Goal: Complete application form

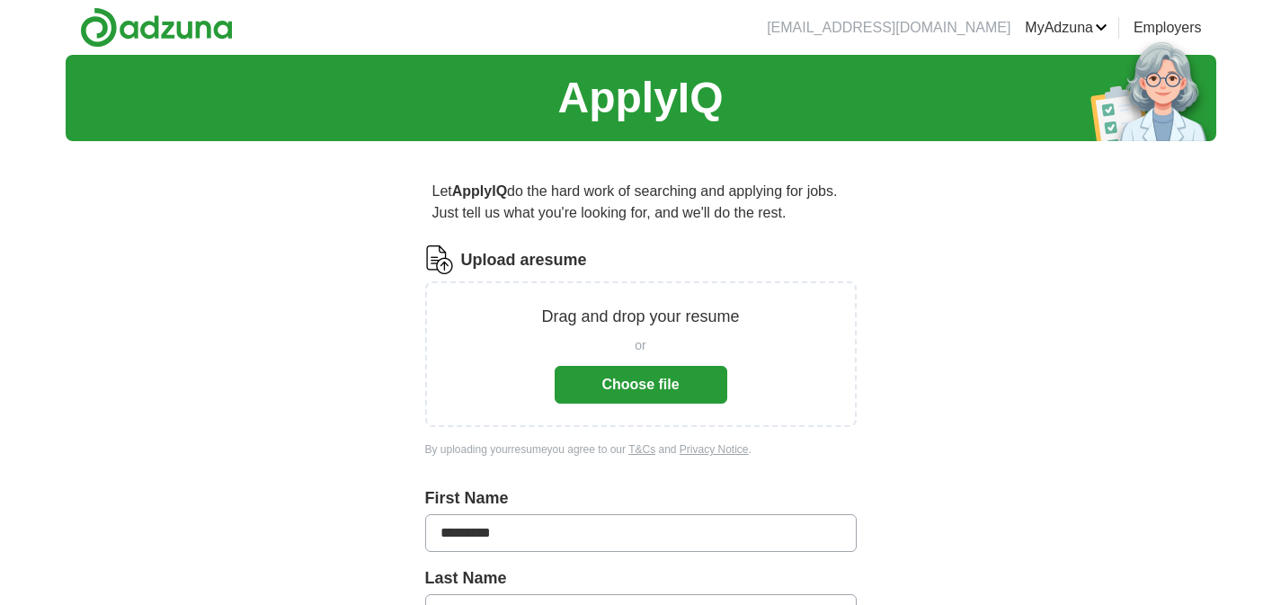
click at [652, 391] on button "Choose file" at bounding box center [641, 385] width 173 height 38
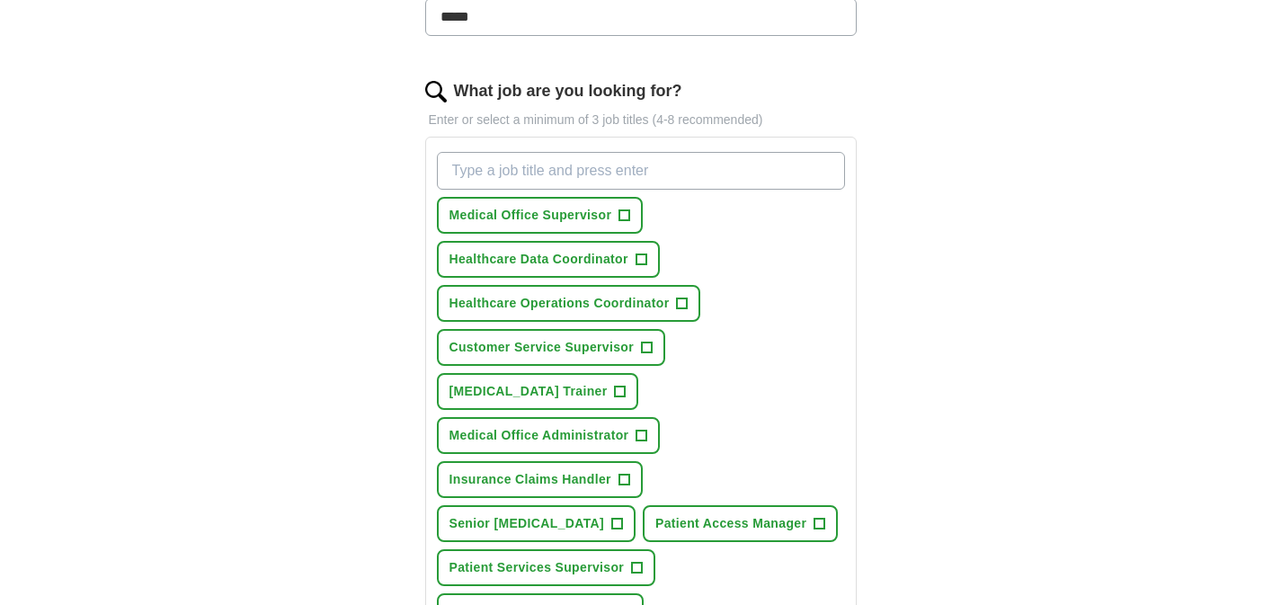
scroll to position [526, 0]
click at [627, 604] on span "+" at bounding box center [624, 611] width 11 height 14
click at [608, 169] on input "What job are you looking for?" at bounding box center [641, 170] width 408 height 38
type input "Patient Access representative"
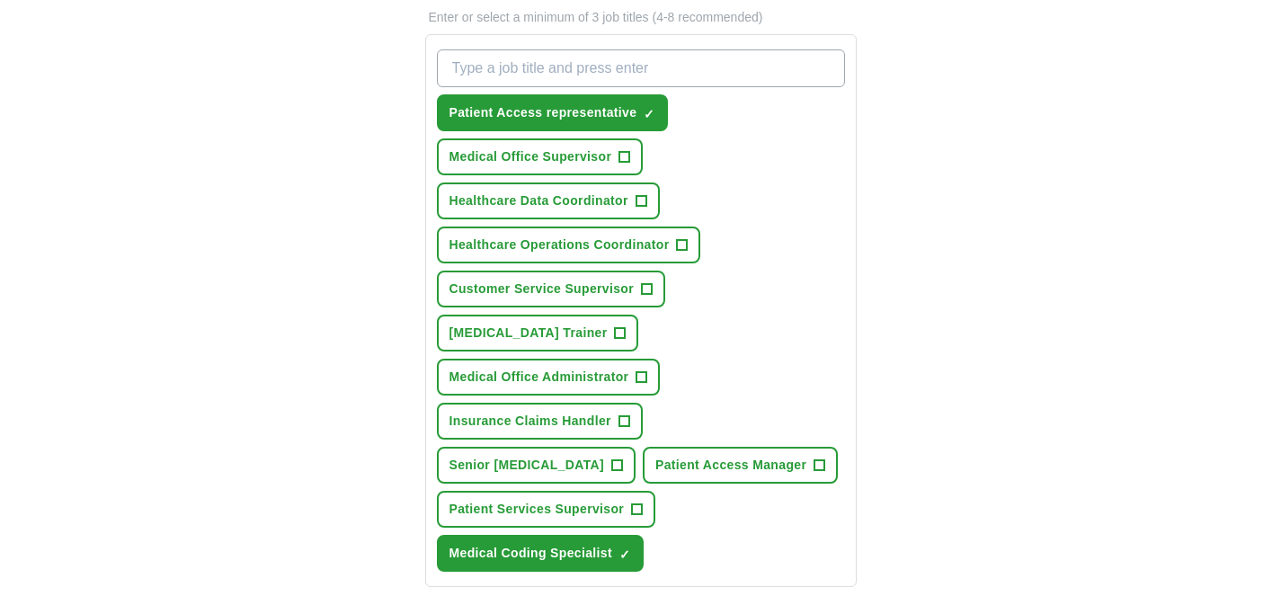
scroll to position [601, 0]
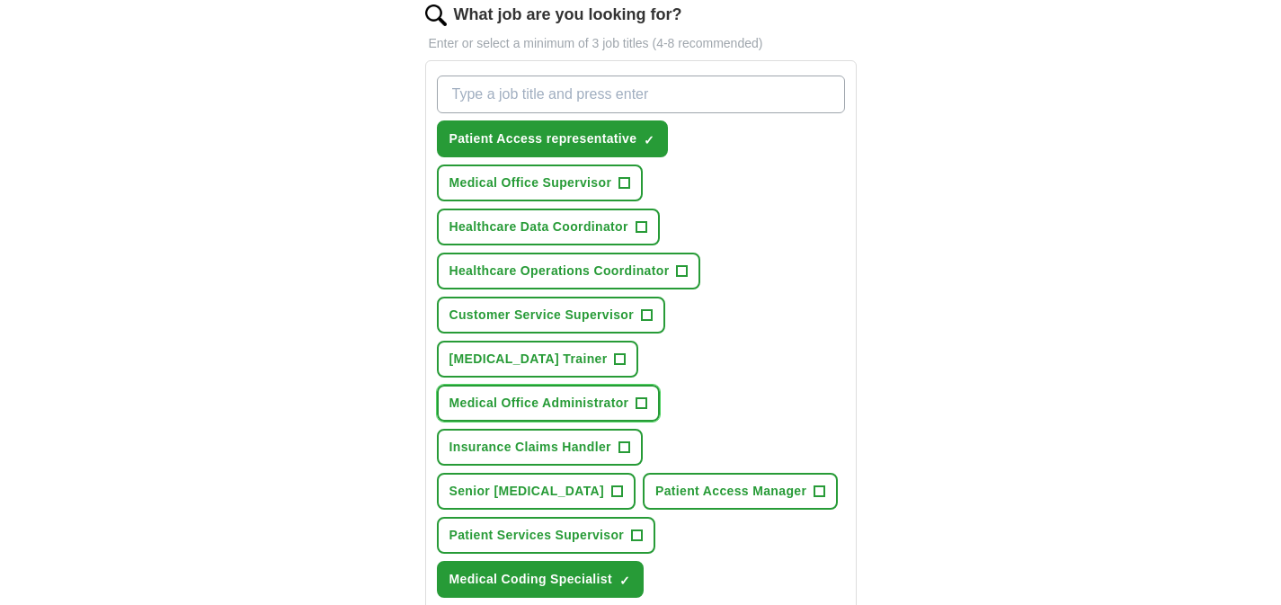
click at [644, 396] on span "+" at bounding box center [641, 403] width 11 height 14
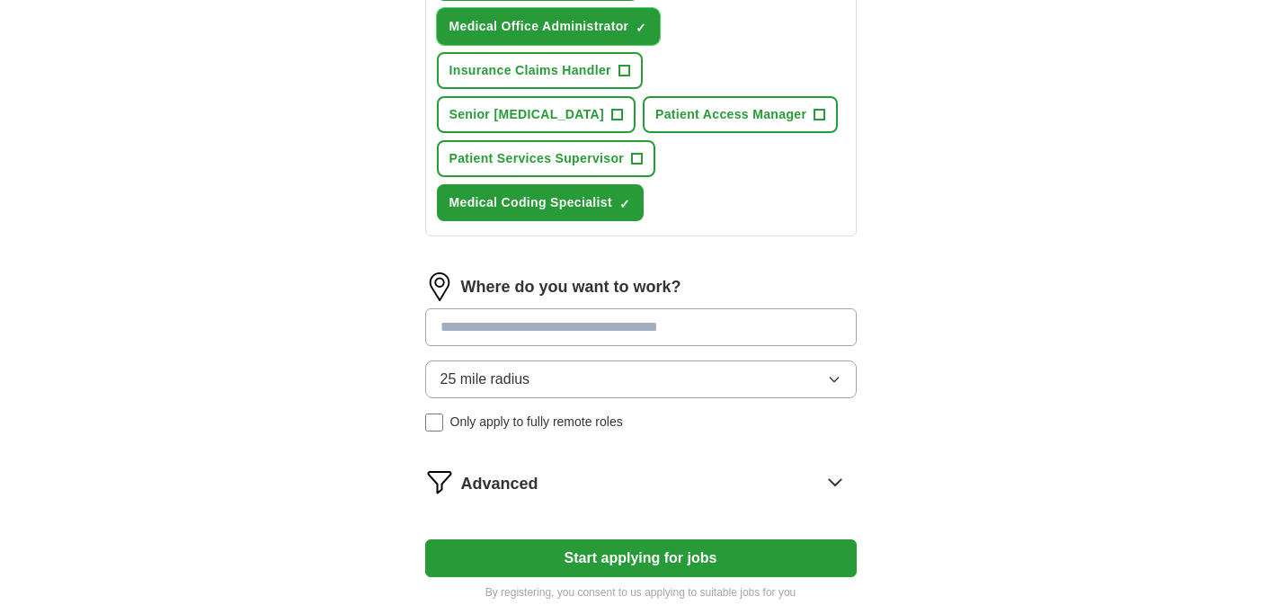
scroll to position [985, 0]
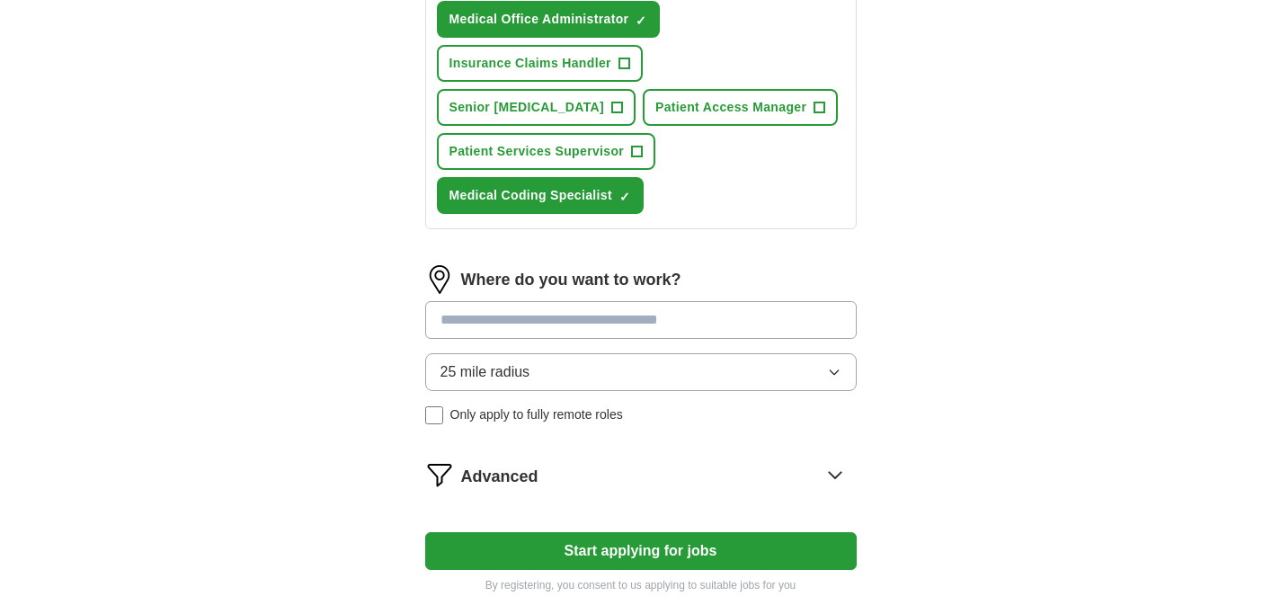
click at [600, 301] on input at bounding box center [640, 320] width 431 height 38
click at [425, 532] on button "Start applying for jobs" at bounding box center [640, 551] width 431 height 38
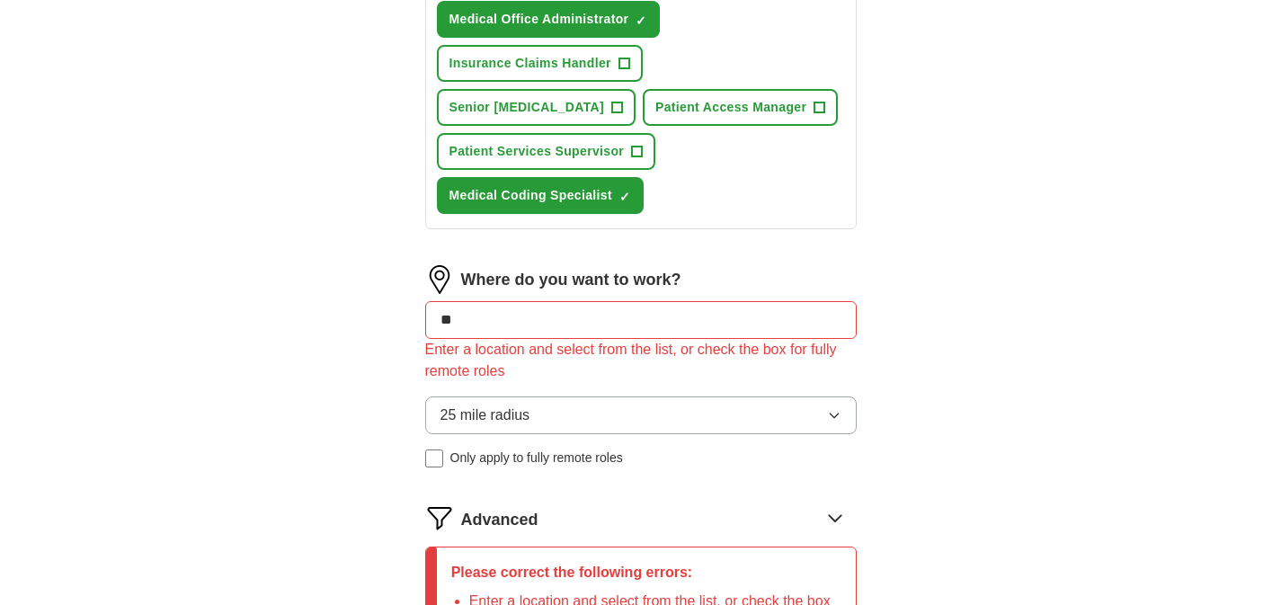
type input "*"
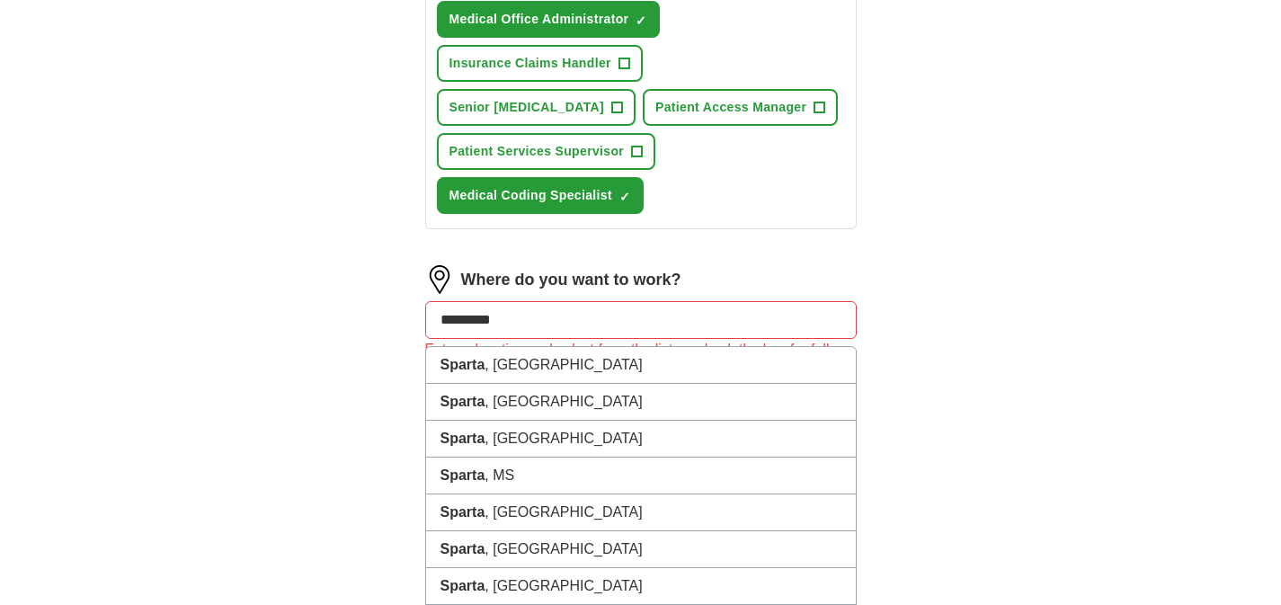
type input "**********"
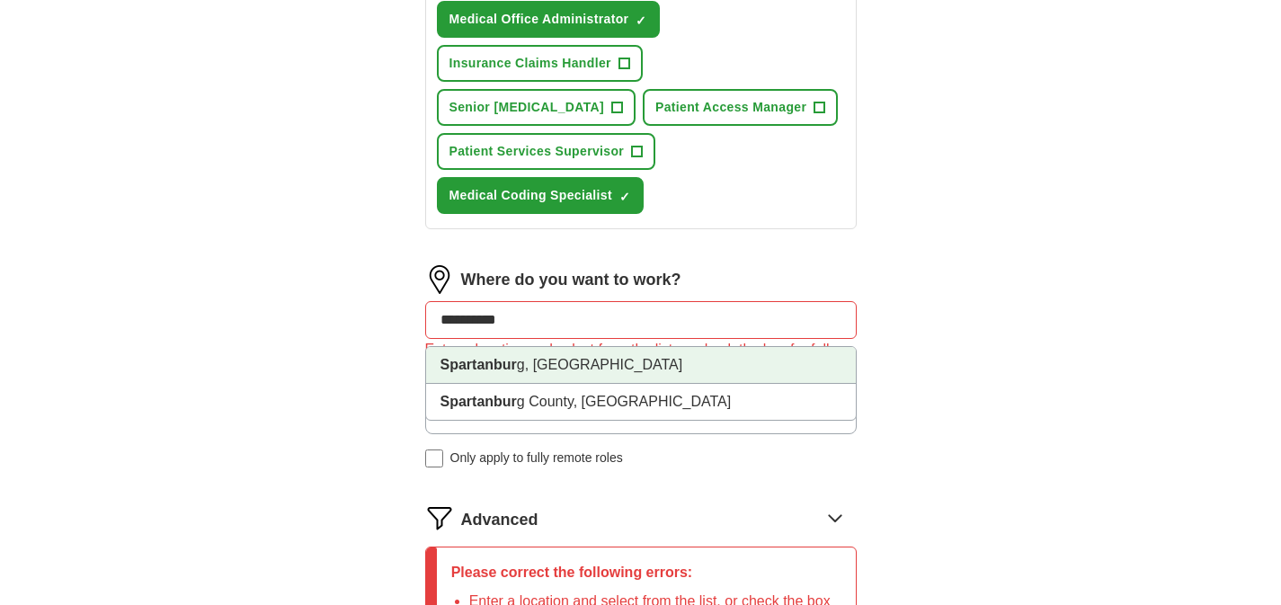
click at [497, 357] on strong "Spartanbur" at bounding box center [478, 364] width 76 height 15
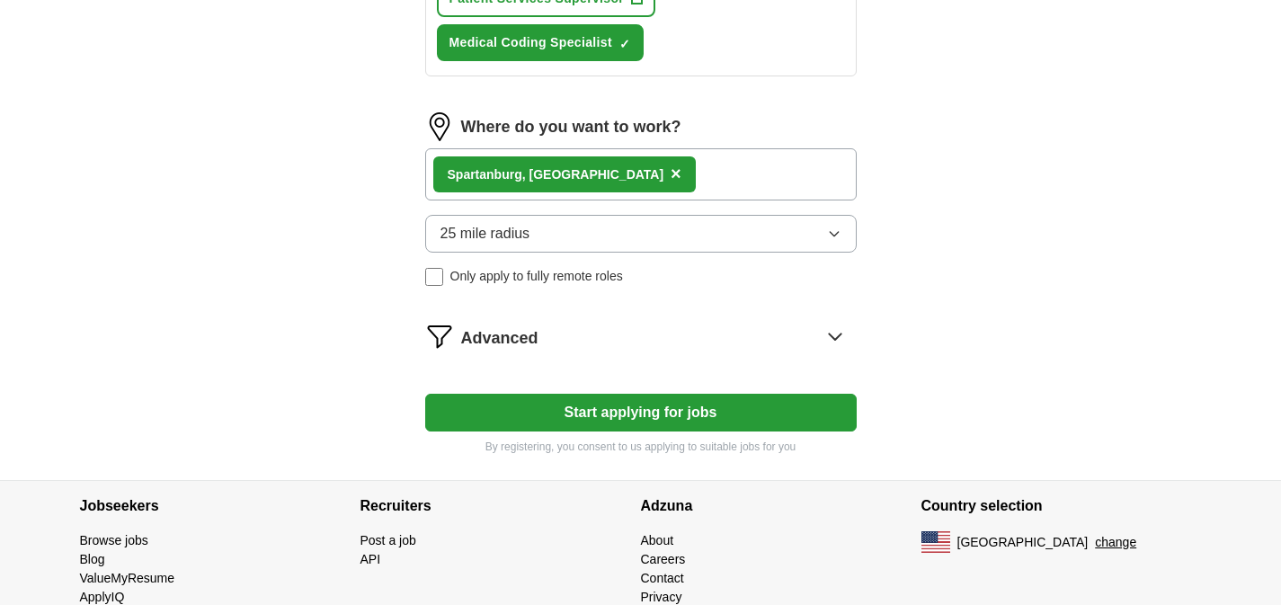
scroll to position [1150, 0]
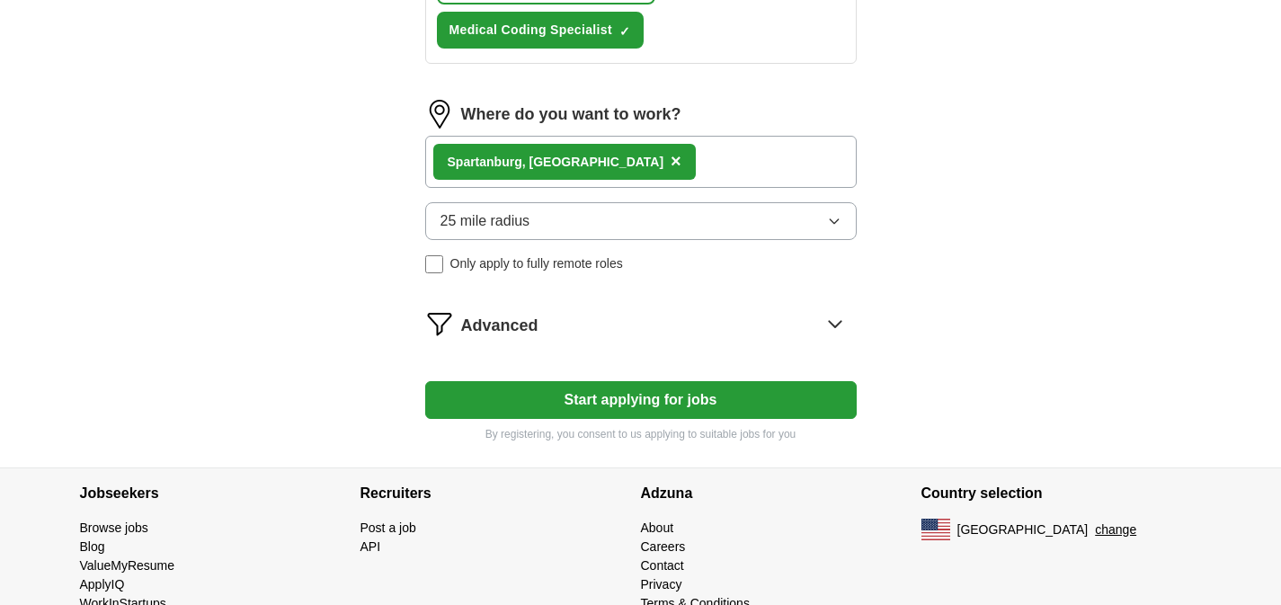
click at [608, 381] on button "Start applying for jobs" at bounding box center [640, 400] width 431 height 38
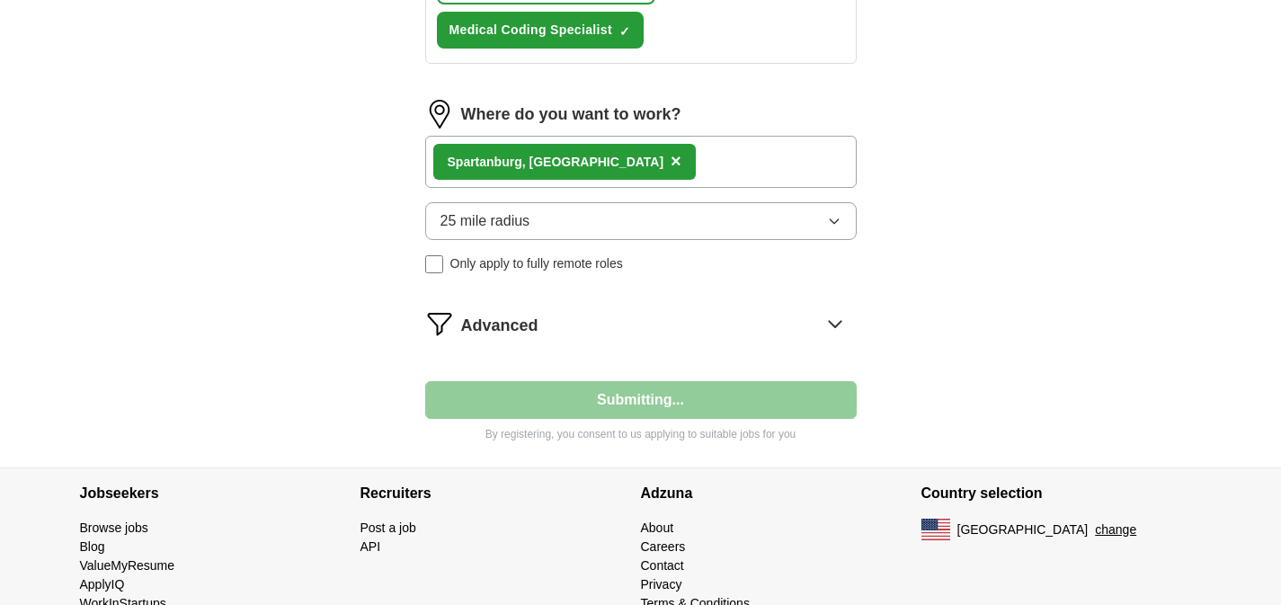
select select "**"
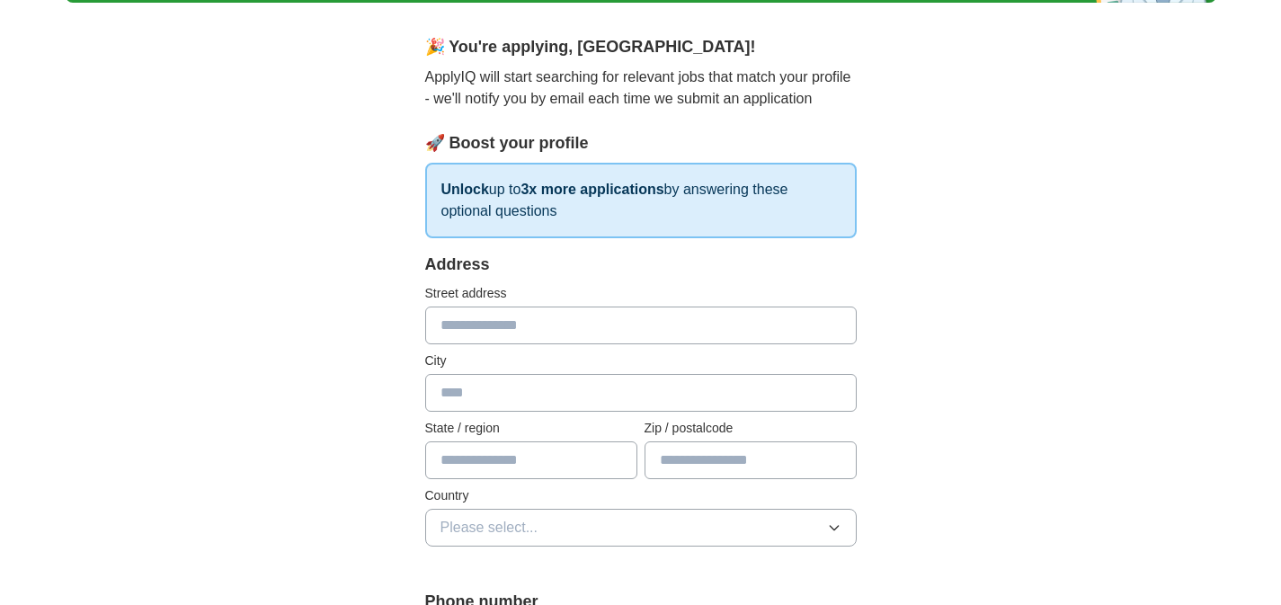
scroll to position [139, 0]
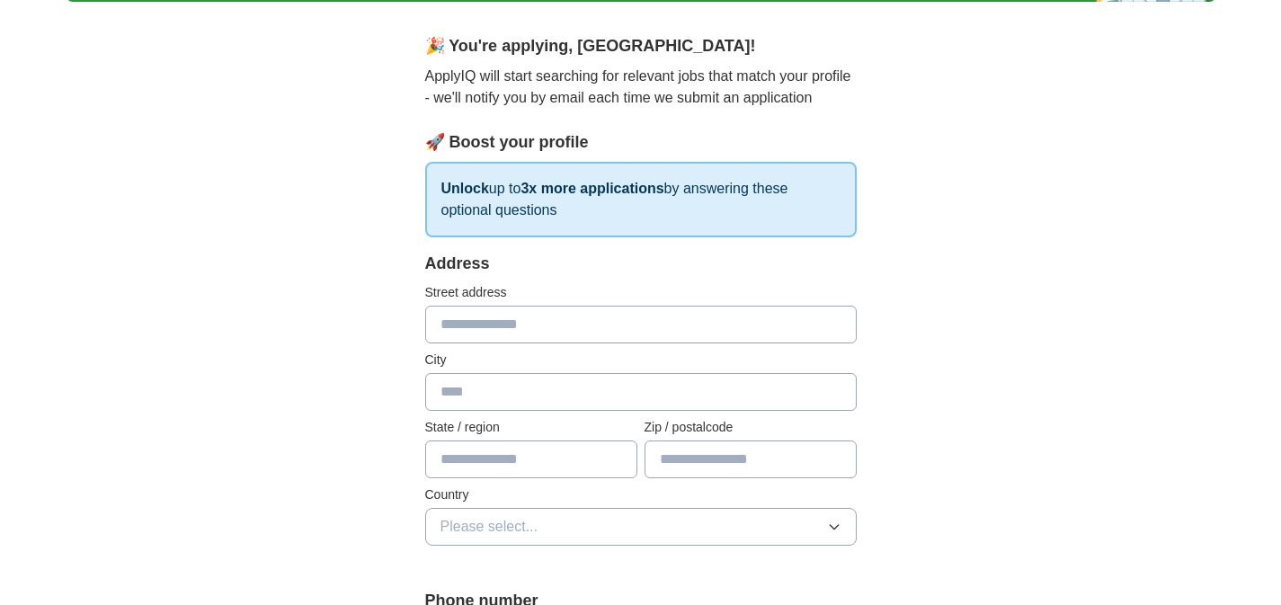
click at [570, 207] on p "Unlock up to 3x more applications by answering these optional questions" at bounding box center [640, 199] width 431 height 75
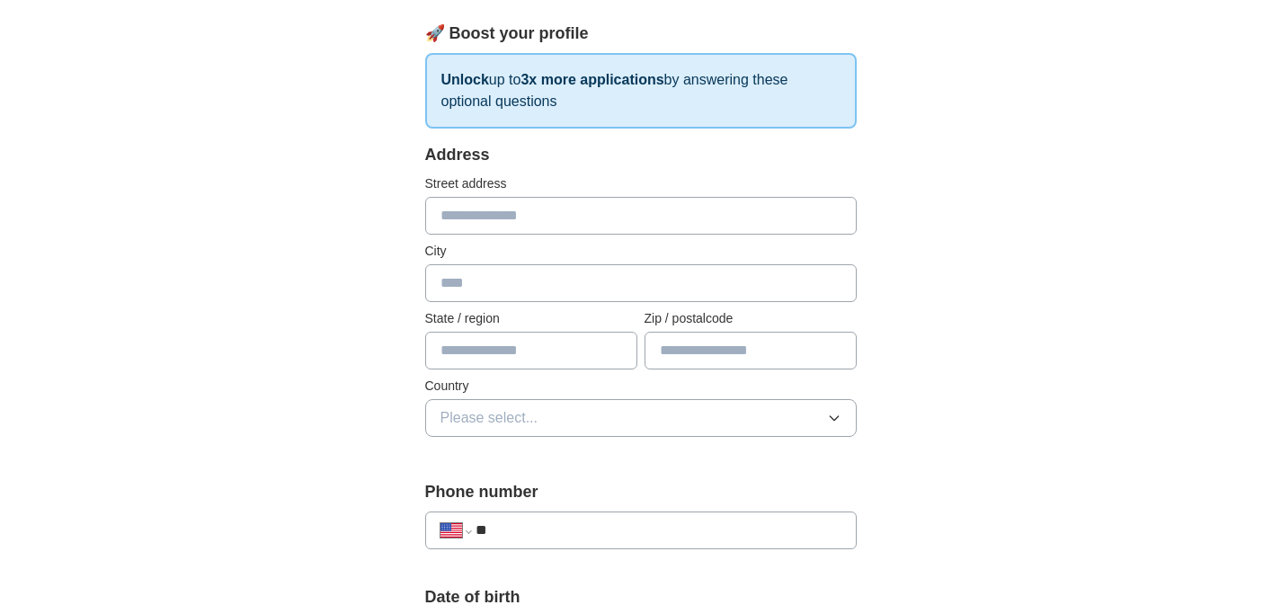
scroll to position [254, 0]
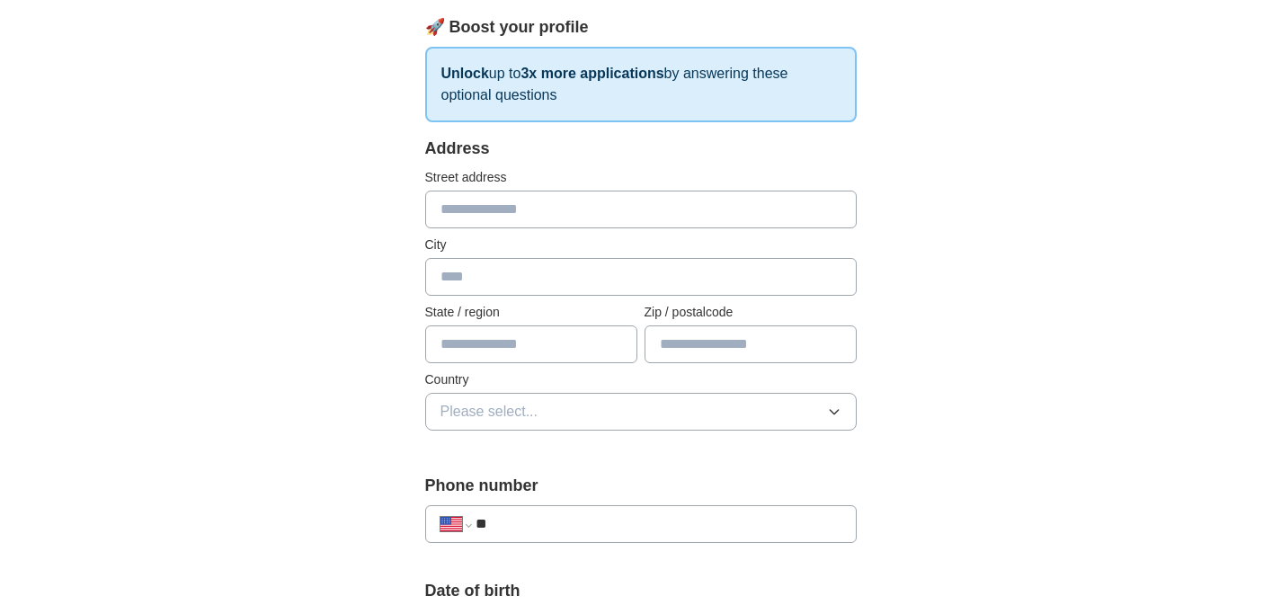
click at [571, 210] on input "text" at bounding box center [640, 210] width 431 height 38
type input "**********"
type input "**"
type input "*****"
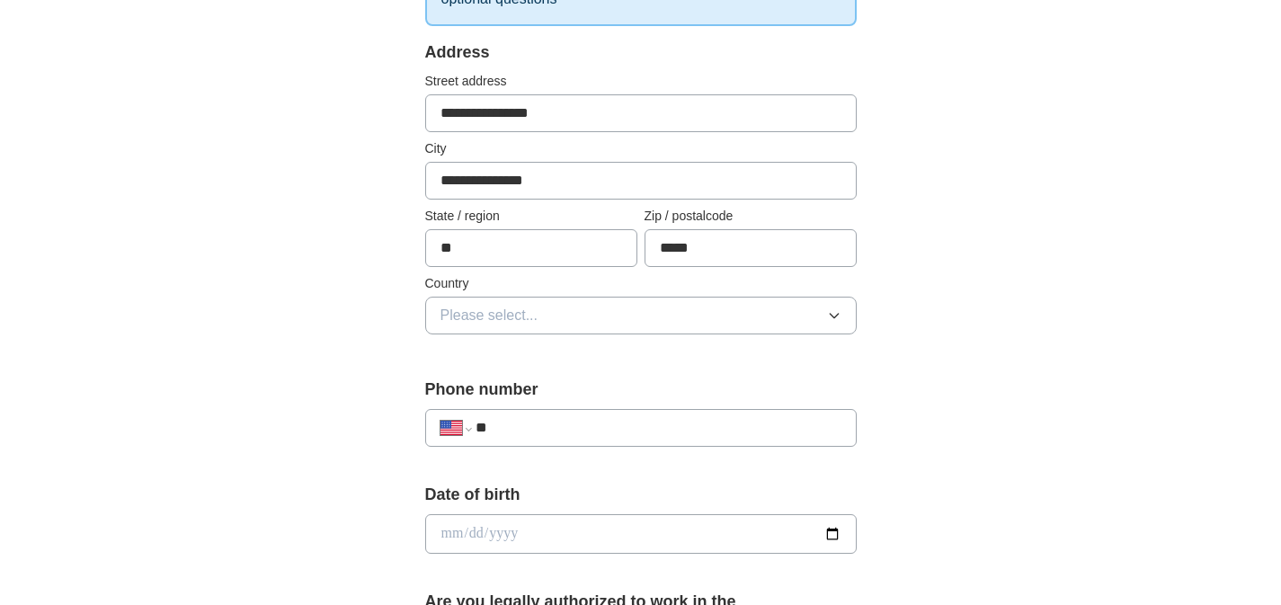
scroll to position [352, 0]
click at [585, 316] on button "Please select..." at bounding box center [640, 314] width 431 height 38
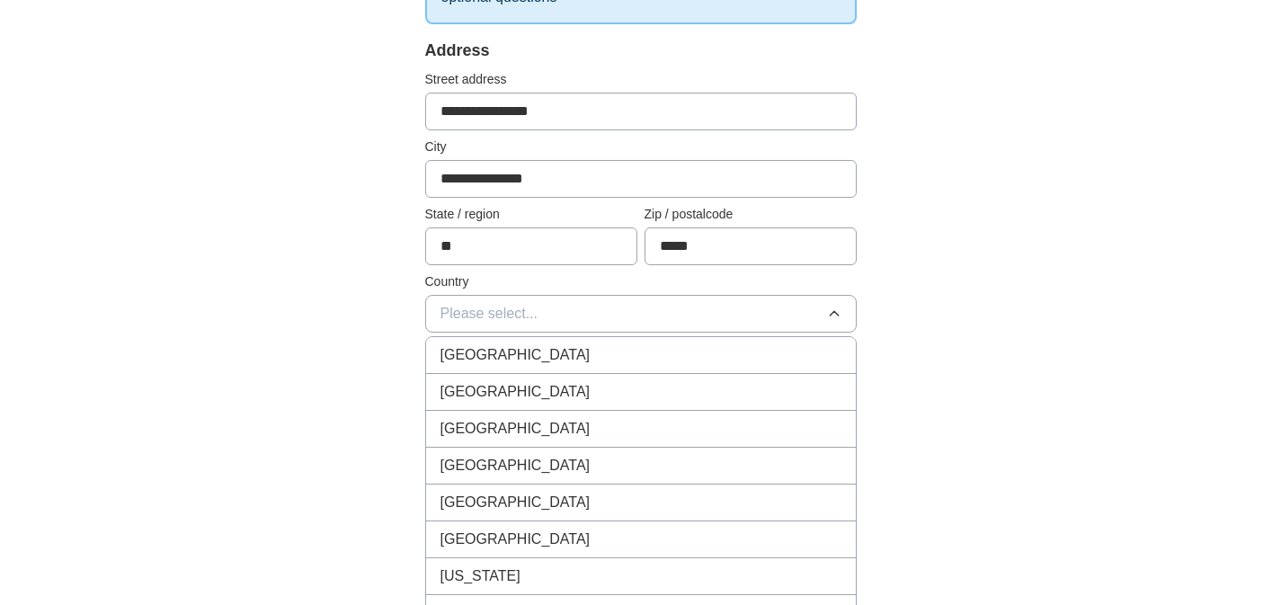
click at [591, 392] on div "[GEOGRAPHIC_DATA]" at bounding box center [640, 392] width 401 height 22
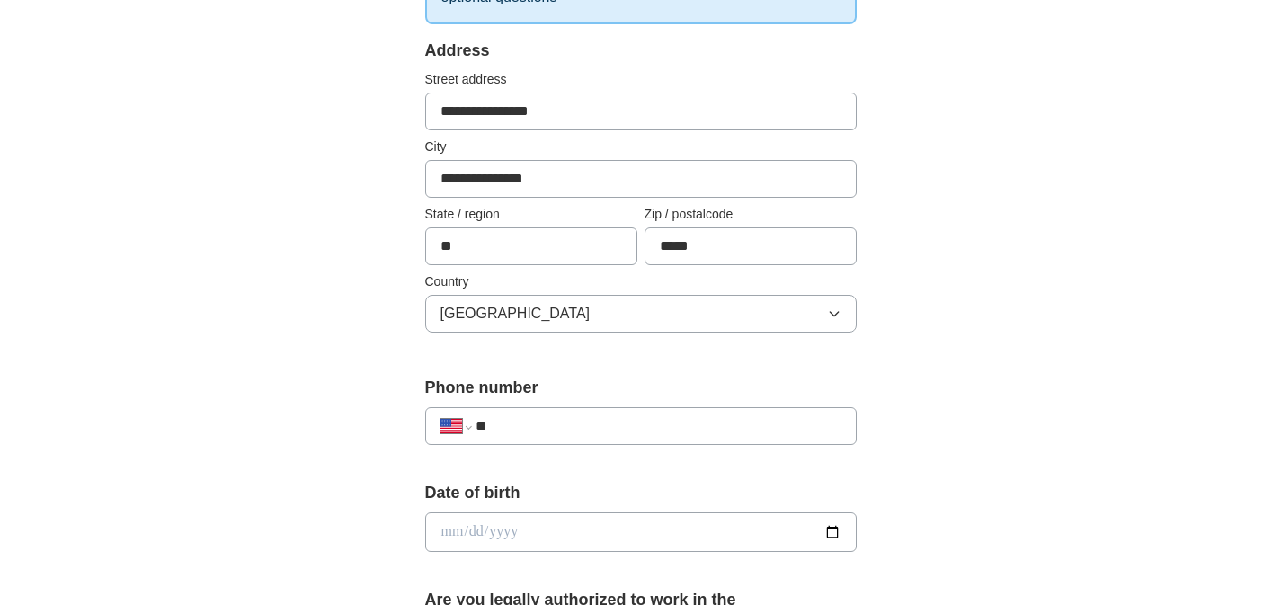
click at [595, 423] on input "**" at bounding box center [657, 426] width 365 height 22
type input "**********"
click at [188, 466] on div "**********" at bounding box center [641, 521] width 1150 height 1637
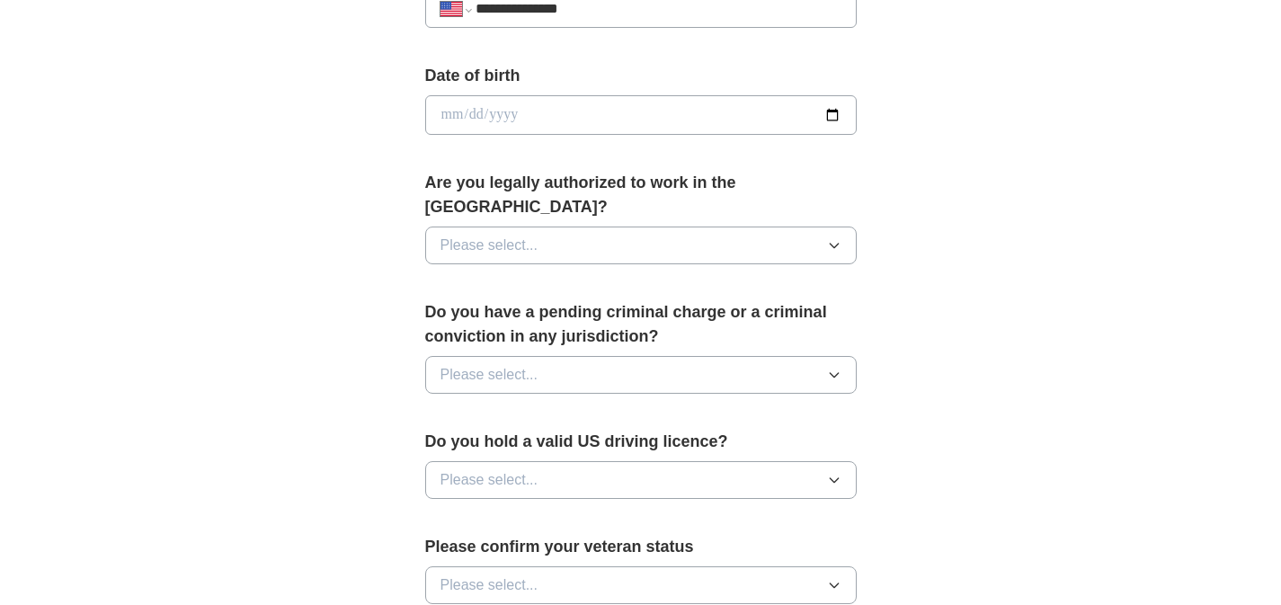
scroll to position [761, 0]
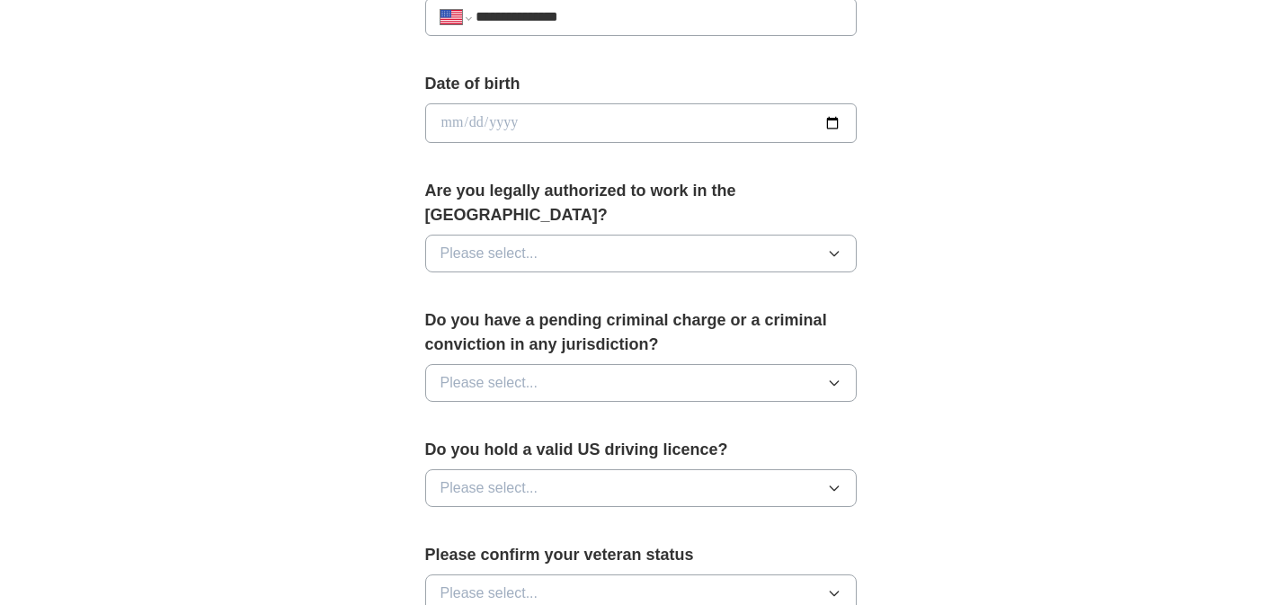
click at [497, 133] on input "date" at bounding box center [640, 123] width 431 height 40
type input "**********"
click at [501, 243] on span "Please select..." at bounding box center [489, 254] width 98 height 22
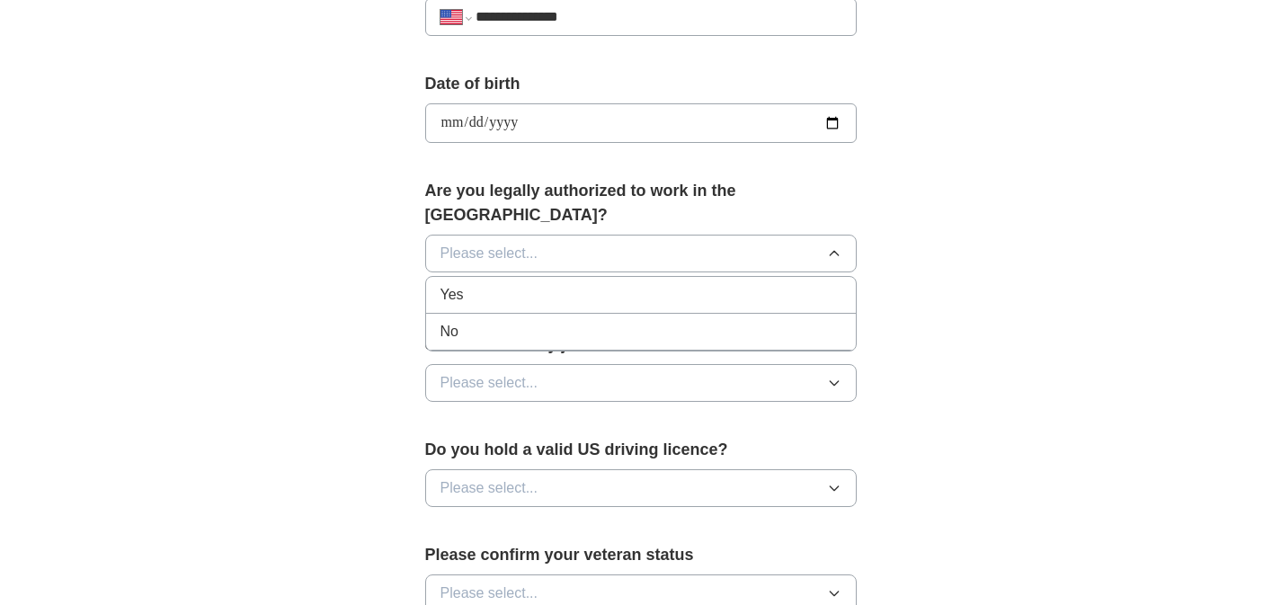
click at [503, 284] on div "Yes" at bounding box center [640, 295] width 401 height 22
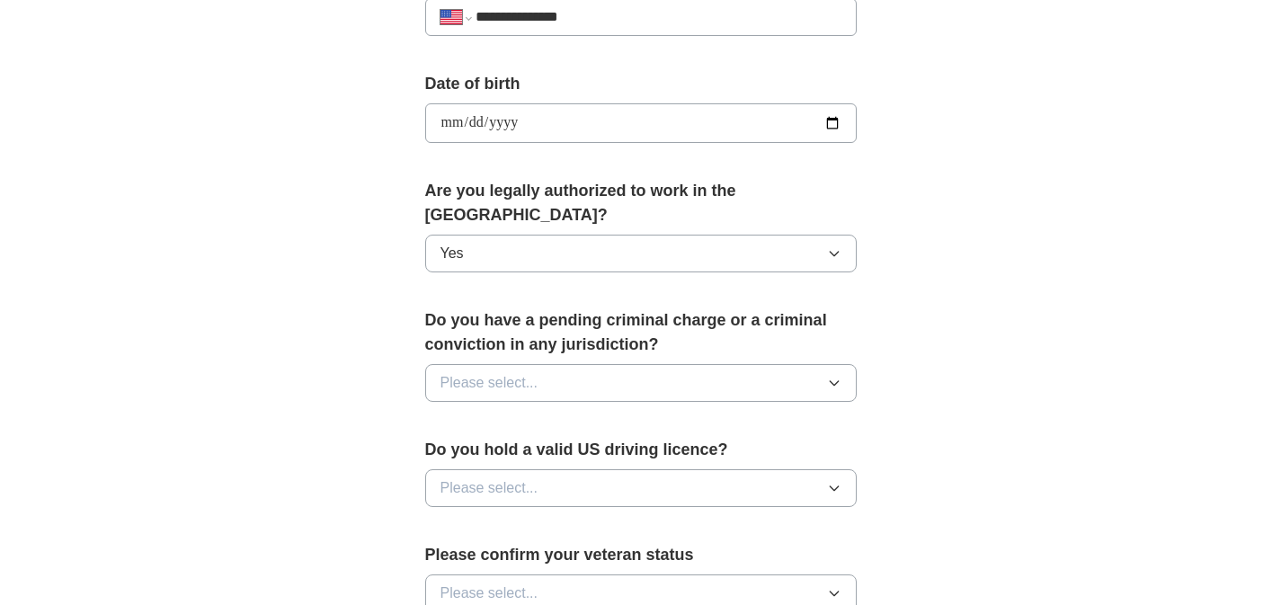
click at [520, 372] on span "Please select..." at bounding box center [489, 383] width 98 height 22
click at [526, 450] on div "No" at bounding box center [640, 461] width 401 height 22
click at [536, 477] on span "Please select..." at bounding box center [489, 488] width 98 height 22
click at [538, 519] on div "Yes" at bounding box center [640, 530] width 401 height 22
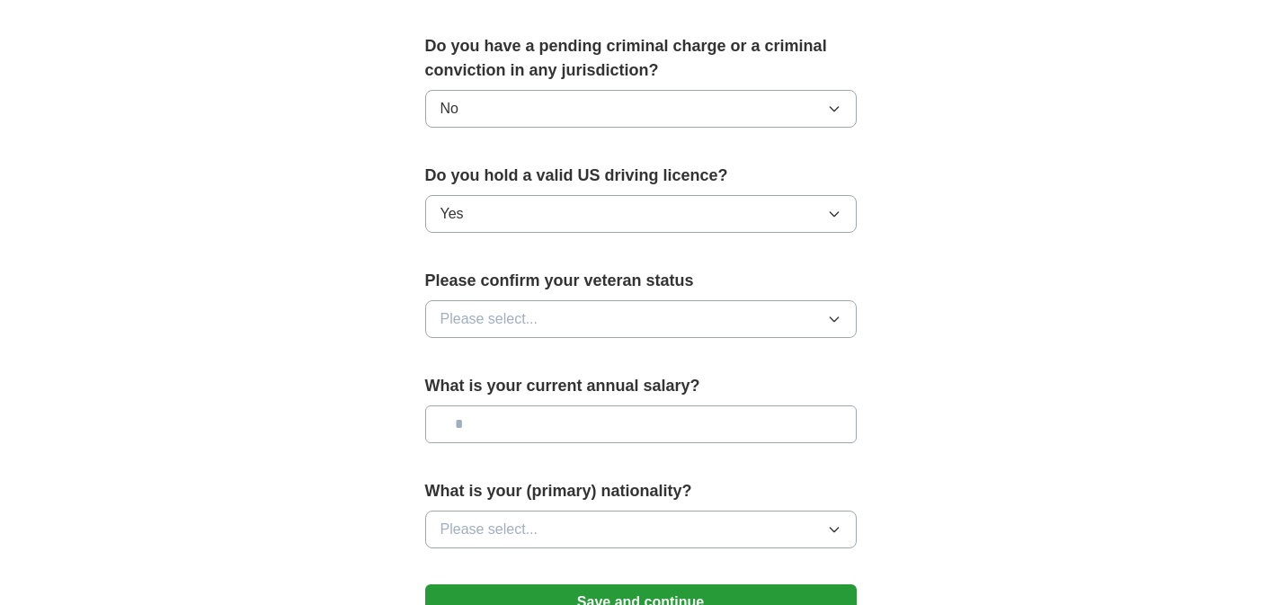
scroll to position [1038, 0]
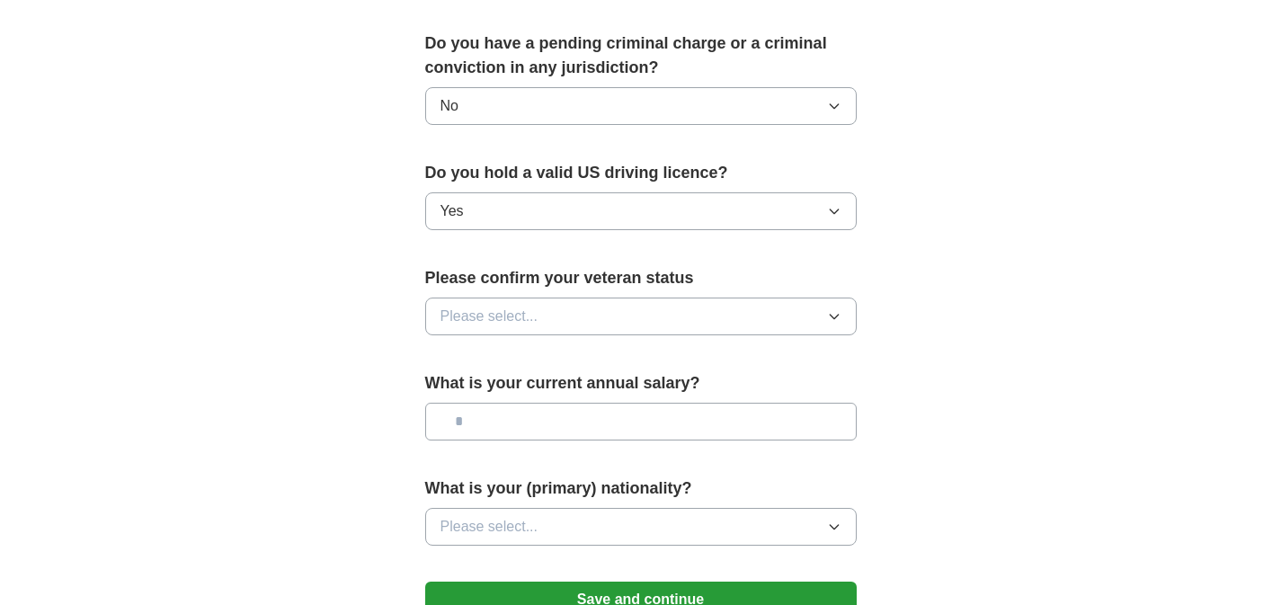
click at [520, 306] on span "Please select..." at bounding box center [489, 317] width 98 height 22
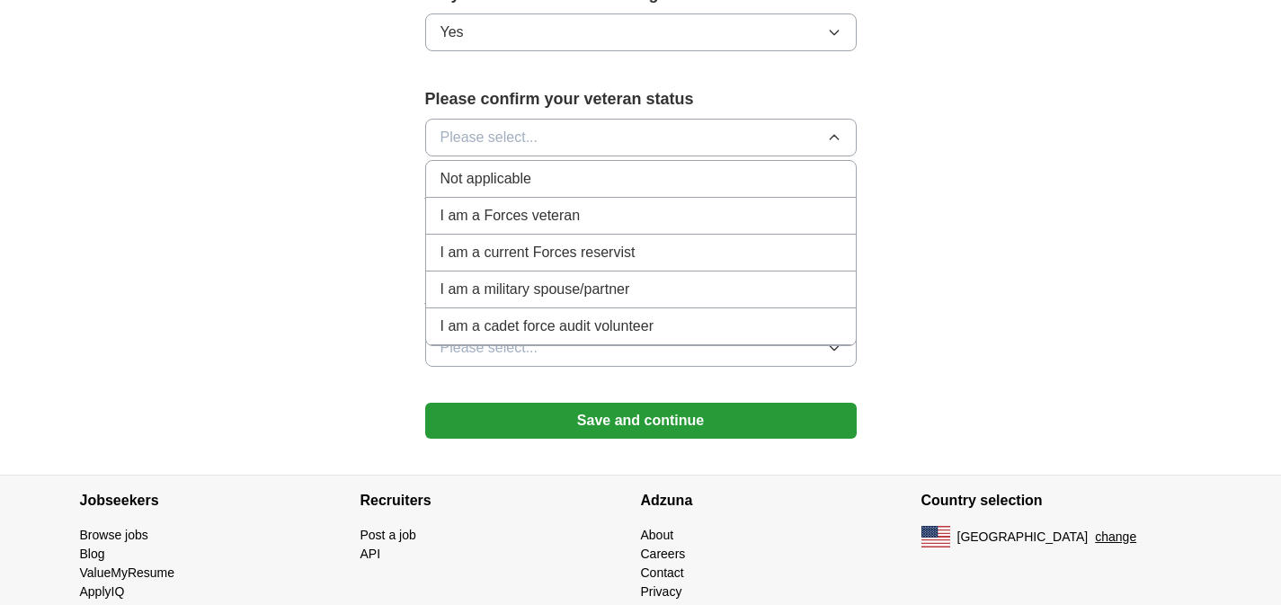
scroll to position [1195, 0]
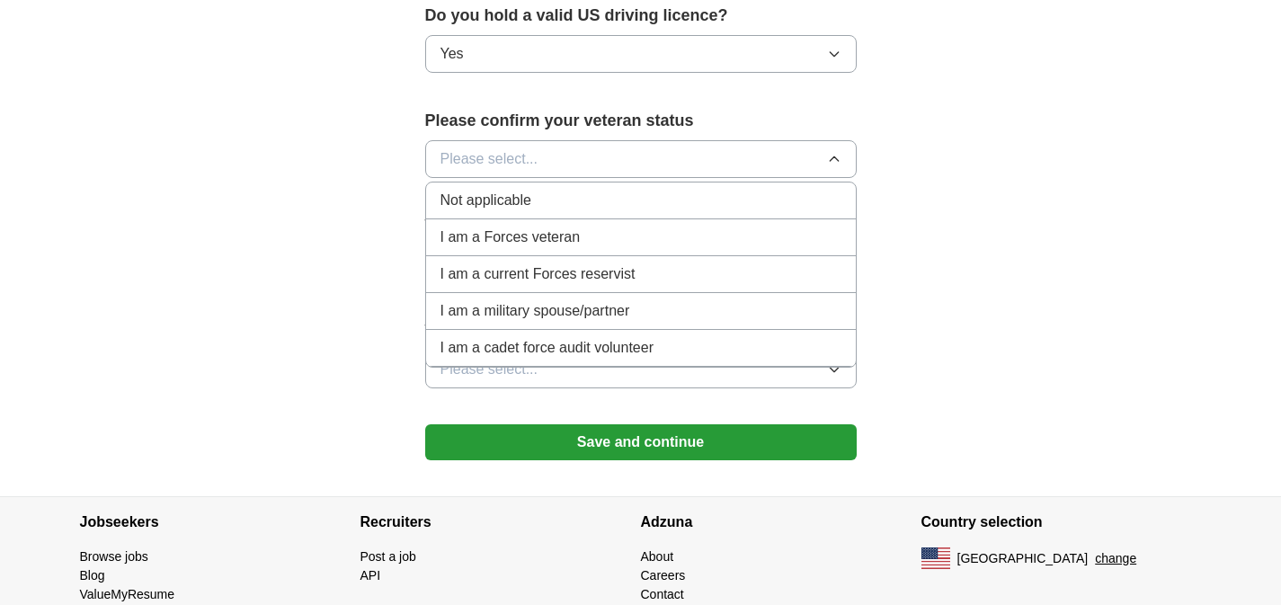
click at [509, 190] on span "Not applicable" at bounding box center [485, 201] width 91 height 22
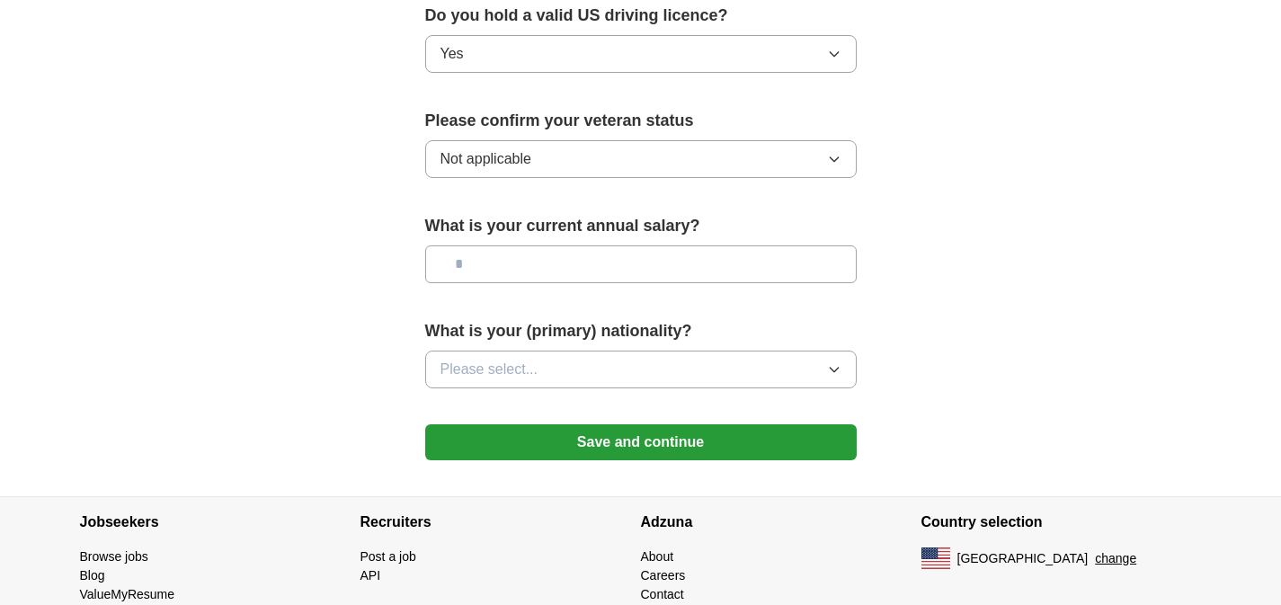
click at [519, 245] on input "text" at bounding box center [640, 264] width 431 height 38
type input "*******"
click at [576, 351] on button "Please select..." at bounding box center [640, 370] width 431 height 38
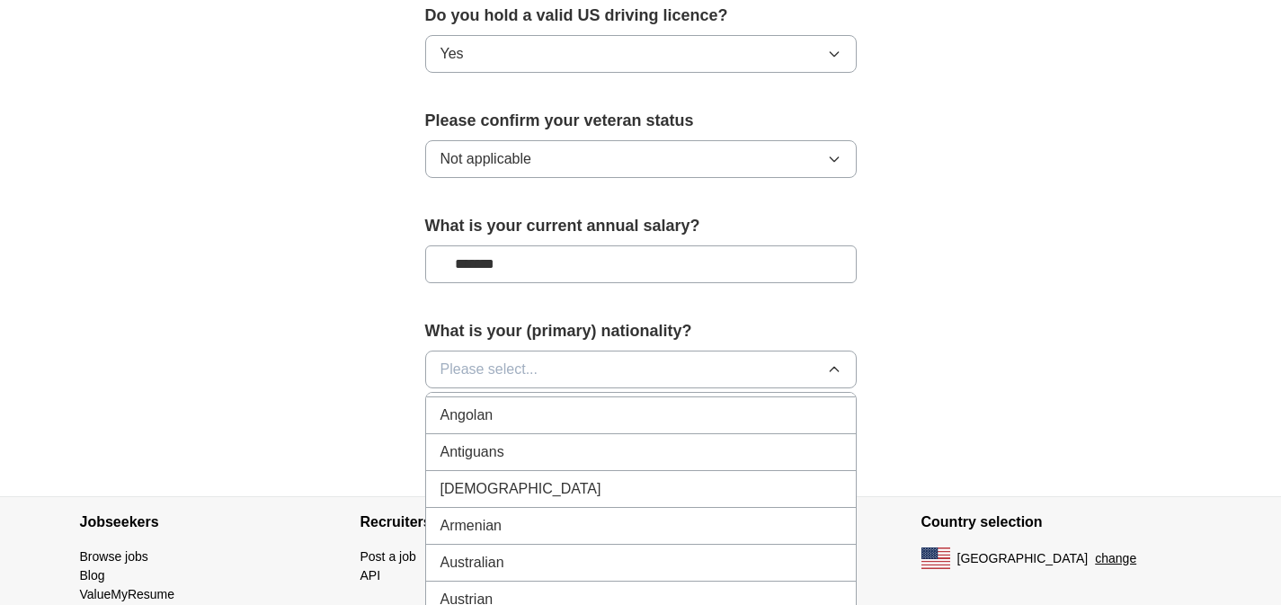
scroll to position [0, 0]
click at [563, 400] on div "American" at bounding box center [640, 411] width 401 height 22
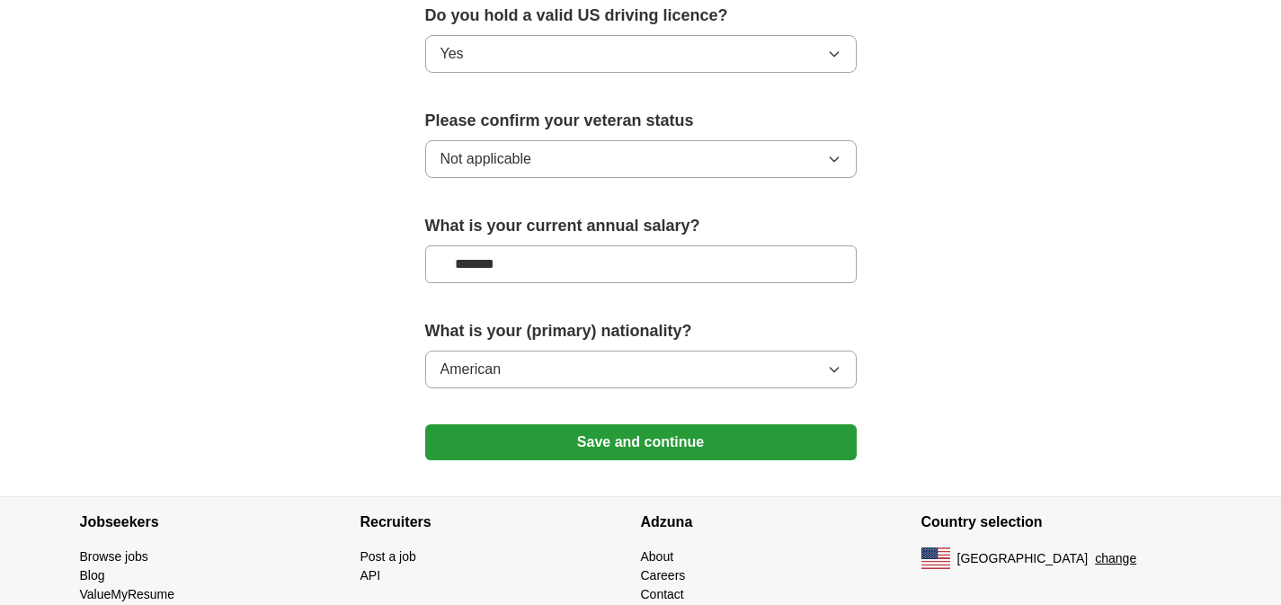
click at [628, 424] on button "Save and continue" at bounding box center [640, 442] width 431 height 36
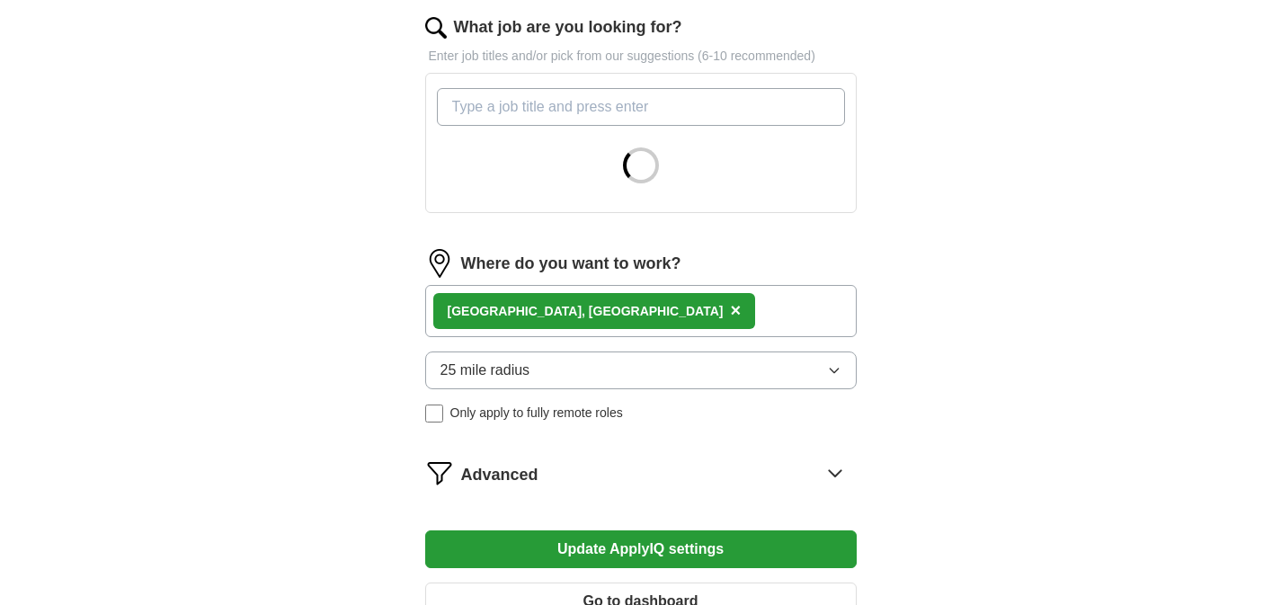
scroll to position [590, 0]
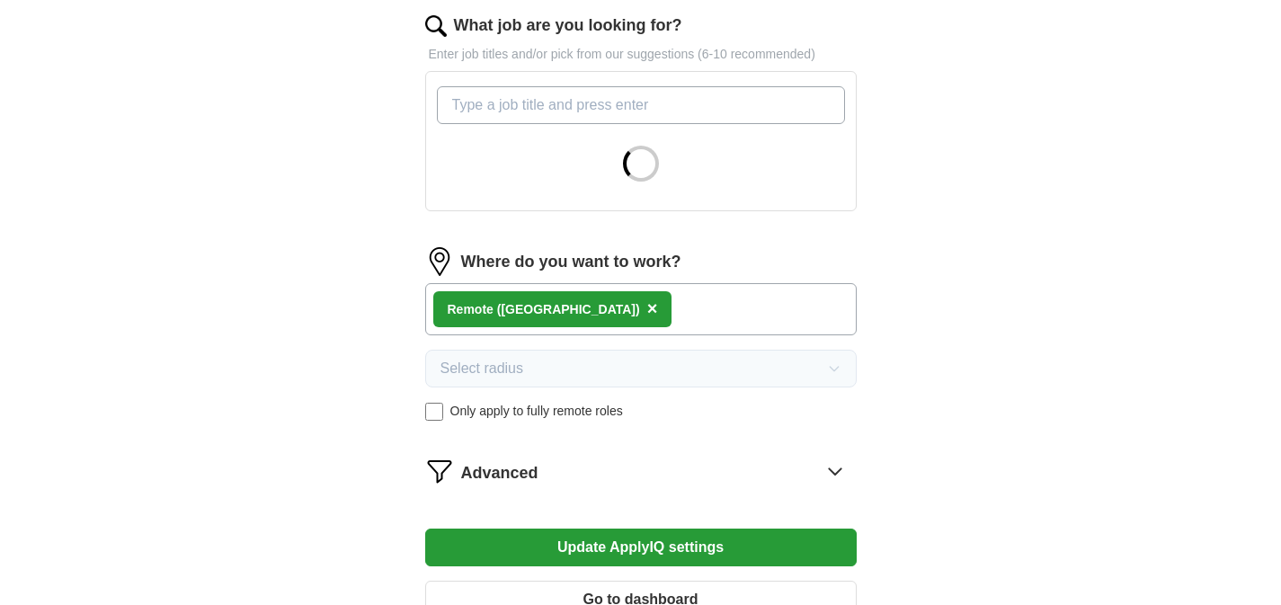
click at [650, 552] on button "Update ApplyIQ settings" at bounding box center [640, 547] width 431 height 38
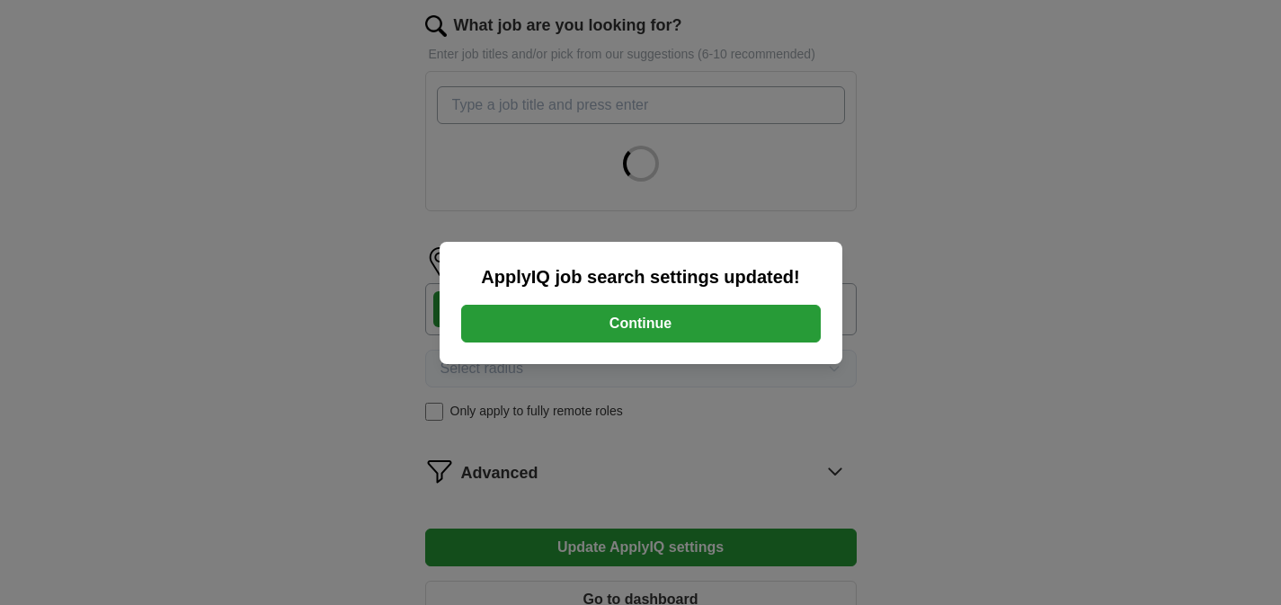
click at [664, 338] on button "Continue" at bounding box center [640, 324] width 359 height 38
